Goal: Find specific page/section: Find specific page/section

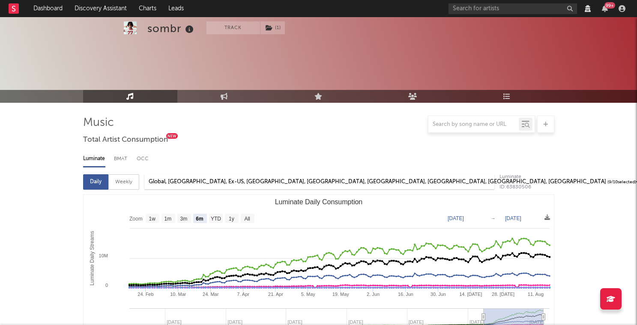
select select "6m"
select select "1w"
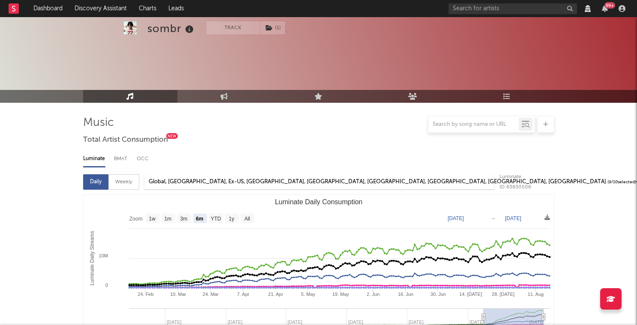
select select "View all"
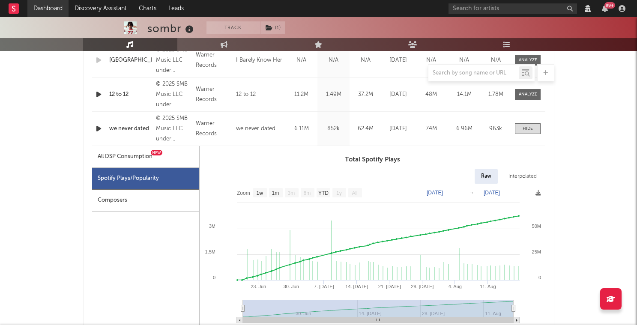
click at [55, 11] on link "Dashboard" at bounding box center [47, 8] width 41 height 17
